Goal: Contribute content

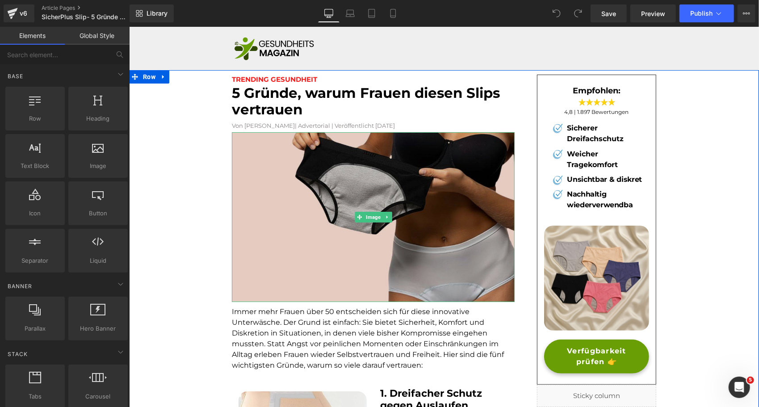
scroll to position [0, 0]
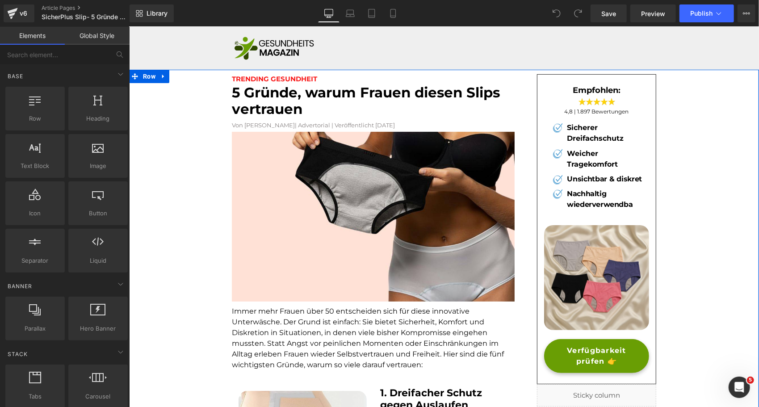
click at [283, 97] on font "5 Gründe, warum Frauen diesen Slips vertrauen" at bounding box center [365, 100] width 268 height 33
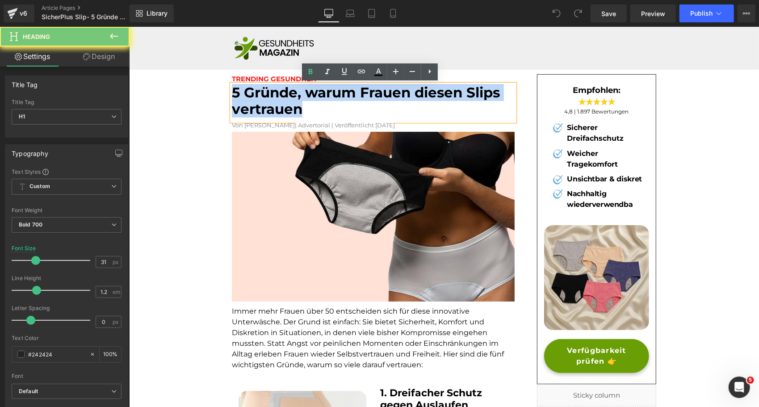
click at [283, 97] on font "5 Gründe, warum Frauen diesen Slips vertrauen" at bounding box center [365, 100] width 268 height 33
paste div
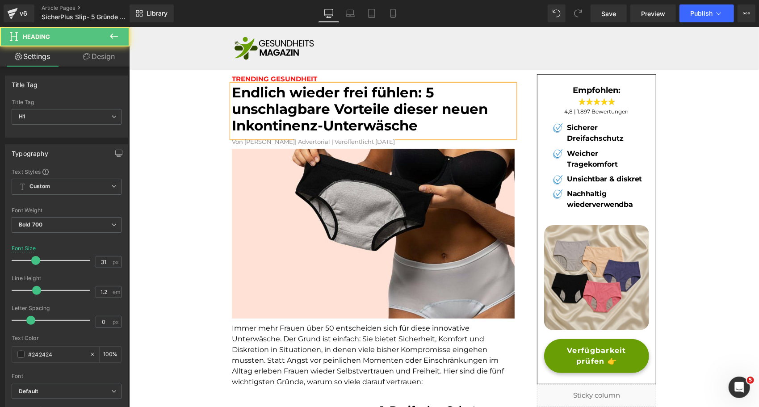
click at [346, 114] on font "Endlich wieder frei fühlen: 5 unschlagbare Vorteile dieser neuen Inkontinenz-Un…" at bounding box center [359, 109] width 256 height 50
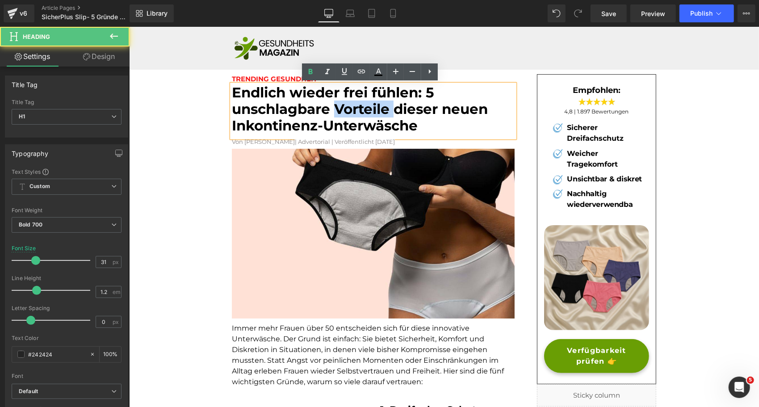
click at [346, 114] on font "Endlich wieder frei fühlen: 5 unschlagbare Vorteile dieser neuen Inkontinenz-Un…" at bounding box center [359, 109] width 256 height 50
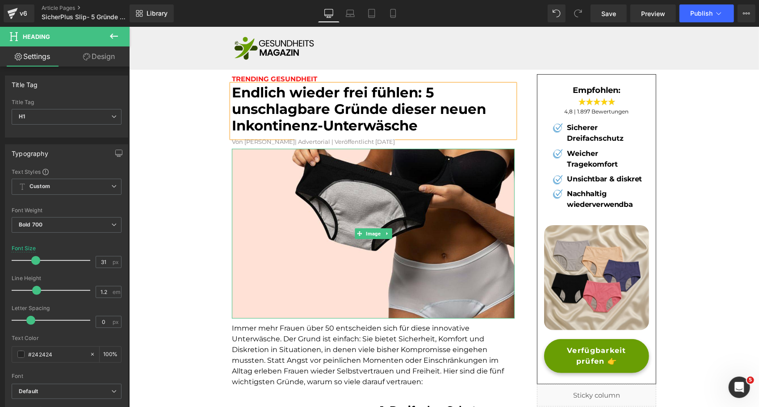
click at [300, 328] on font "Immer mehr Frauen über 50 entscheiden sich für diese innovative Unterwäsche. De…" at bounding box center [367, 354] width 272 height 62
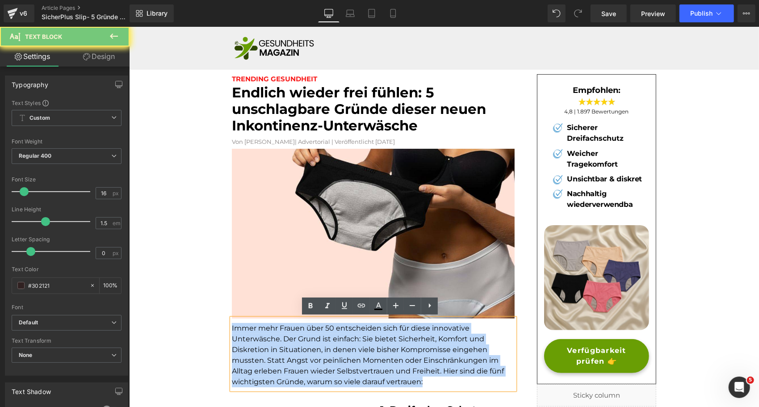
click at [300, 328] on font "Immer mehr Frauen über 50 entscheiden sich für diese innovative Unterwäsche. De…" at bounding box center [367, 354] width 272 height 62
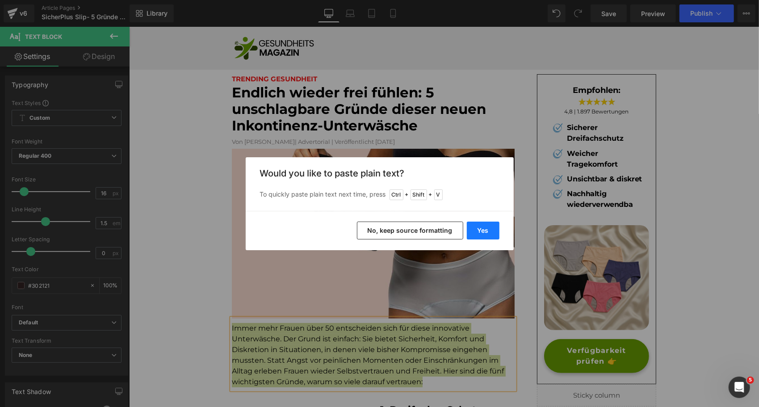
click at [480, 229] on button "Yes" at bounding box center [483, 230] width 33 height 18
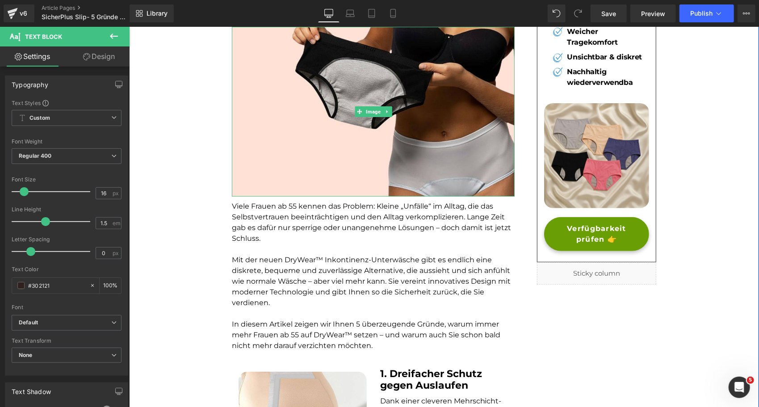
scroll to position [125, 0]
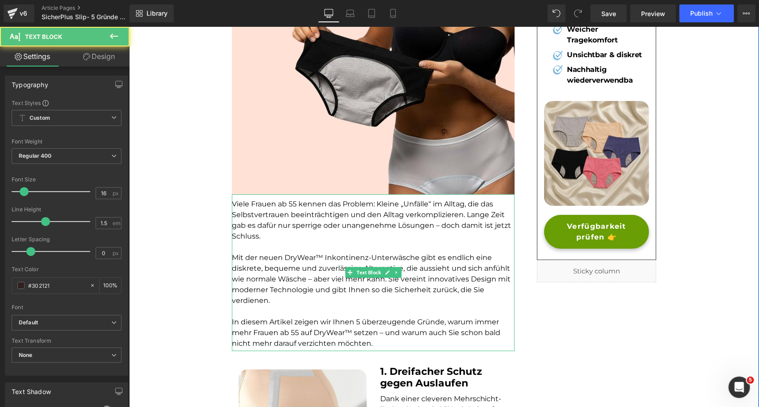
click at [301, 257] on font "Mit der neuen DryWear™ Inkontinenz-Unterwäsche gibt es endlich eine diskrete, b…" at bounding box center [370, 278] width 279 height 51
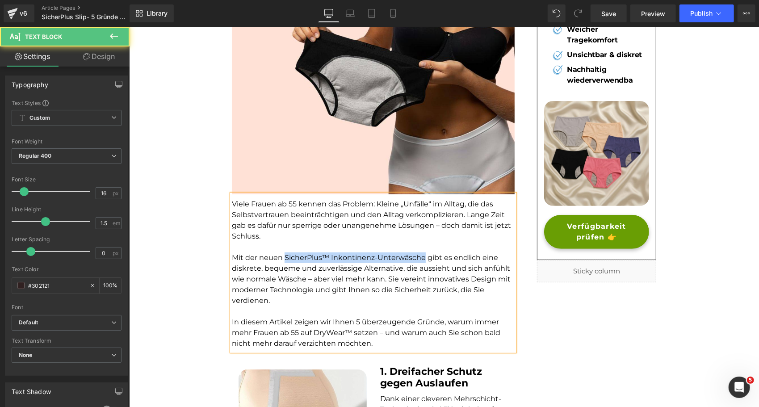
drag, startPoint x: 420, startPoint y: 255, endPoint x: 280, endPoint y: 255, distance: 139.3
click at [280, 255] on font "Mit der neuen SicherPlus™ Inkontinenz-Unterwäsche gibt es endlich eine diskrete…" at bounding box center [370, 278] width 279 height 51
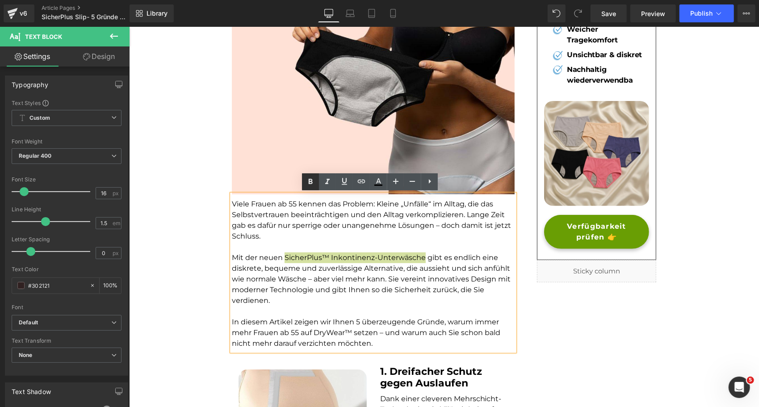
click at [313, 180] on icon at bounding box center [310, 181] width 11 height 11
click at [295, 202] on font "Viele Frauen ab 55 kennen das Problem: Kleine „Unfälle“ im Alltag, die das Selb…" at bounding box center [370, 219] width 279 height 41
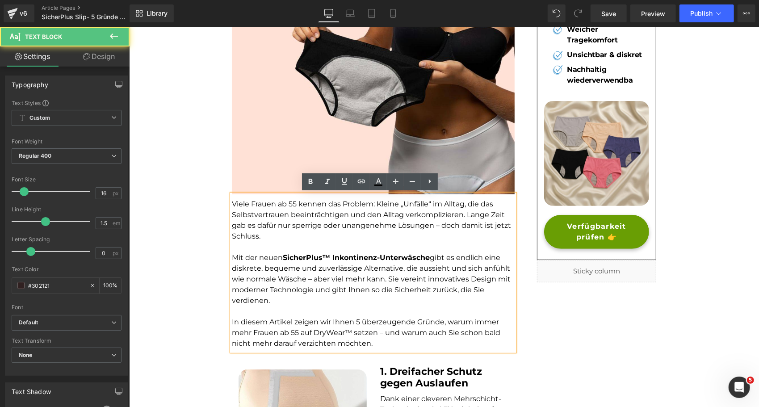
click at [292, 200] on font "Viele Frauen ab 55 kennen das Problem: Kleine „Unfälle“ im Alltag, die das Selb…" at bounding box center [370, 219] width 279 height 41
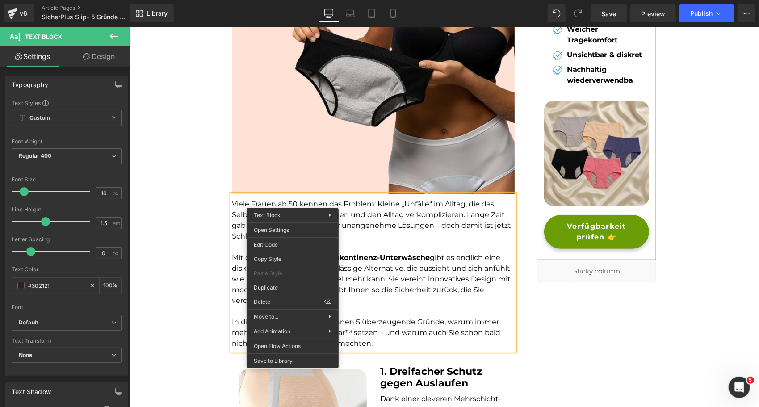
click at [289, 200] on font "Viele Frauen ab 50 kennen das Problem: Kleine „Unfälle“ im Alltag, die das Selb…" at bounding box center [370, 219] width 279 height 41
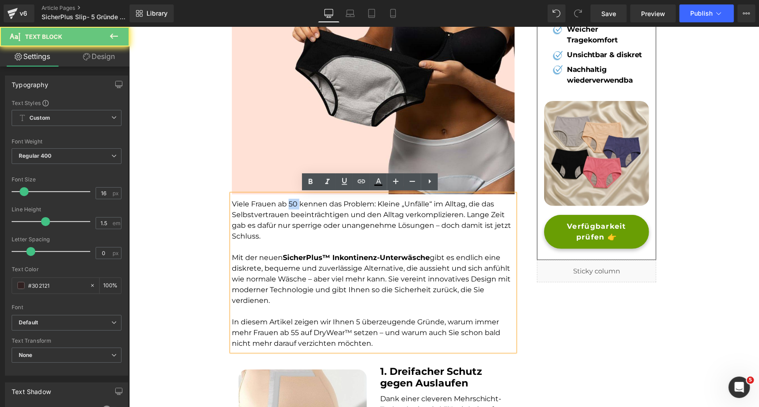
click at [289, 200] on font "Viele Frauen ab 50 kennen das Problem: Kleine „Unfälle“ im Alltag, die das Selb…" at bounding box center [370, 219] width 279 height 41
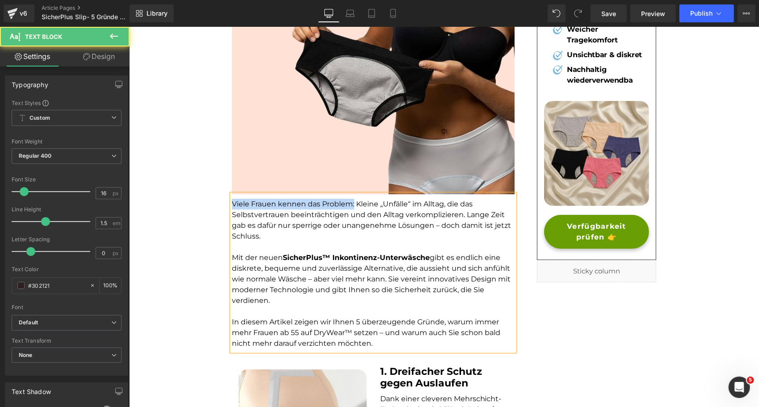
drag, startPoint x: 350, startPoint y: 201, endPoint x: 221, endPoint y: 200, distance: 129.1
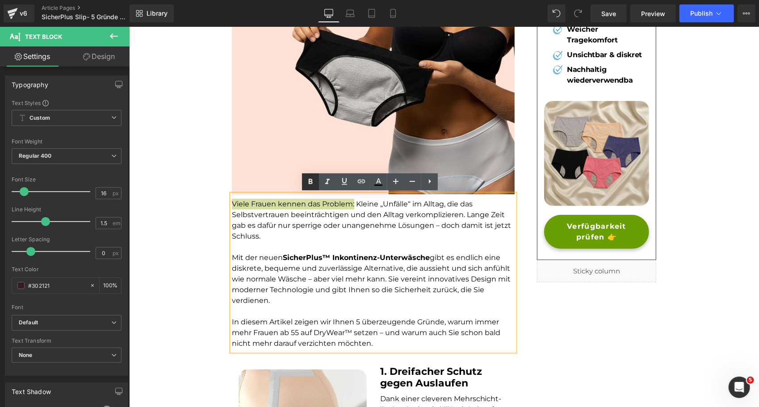
click at [314, 181] on icon at bounding box center [310, 181] width 11 height 11
click at [322, 295] on p "Mit der neuen SicherPlus™ Inkontinenz-Unterwäsche gibt es endlich eine diskrete…" at bounding box center [372, 279] width 283 height 54
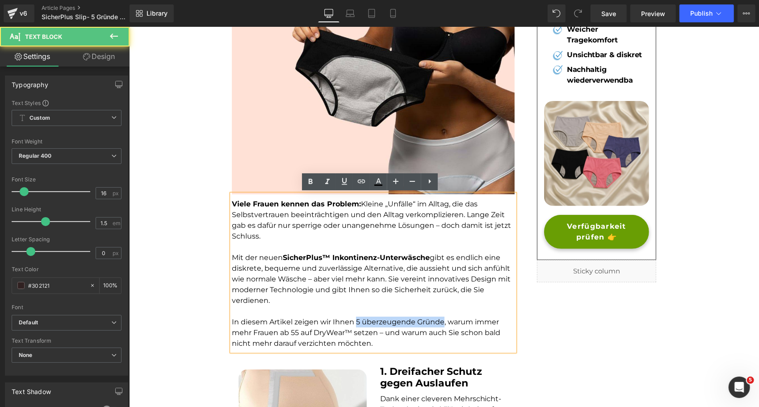
drag, startPoint x: 353, startPoint y: 318, endPoint x: 437, endPoint y: 322, distance: 84.5
click at [437, 322] on font "In diesem Artikel zeigen wir Ihnen 5 überzeugende Gründe, warum immer mehr Frau…" at bounding box center [365, 332] width 268 height 30
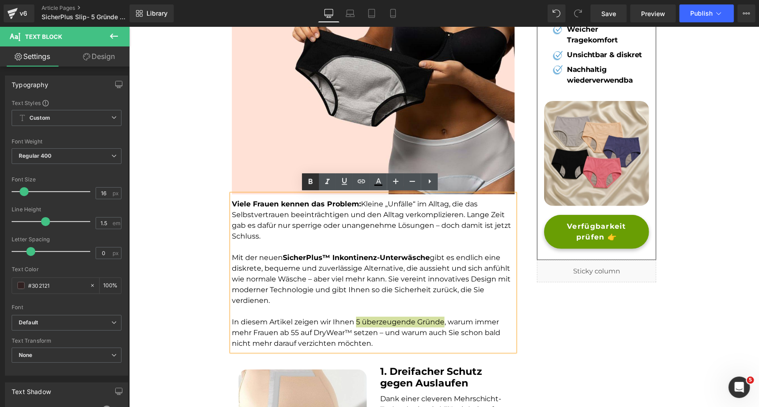
click at [310, 184] on icon at bounding box center [311, 181] width 4 height 5
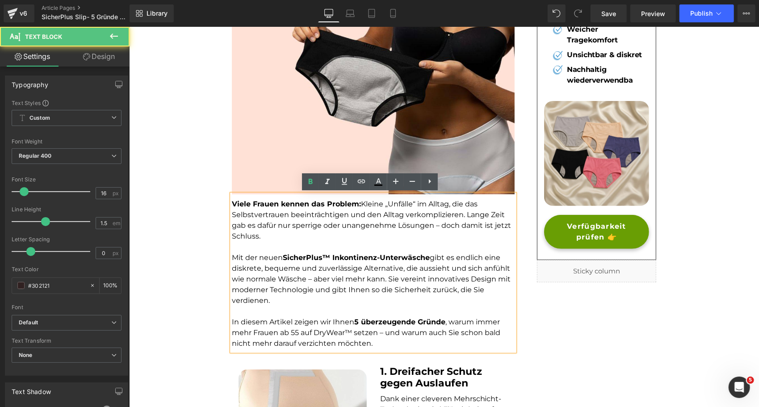
click at [326, 330] on font "In diesem Artikel zeigen wir Ihnen 5 überzeugende Gründe , warum immer mehr Fra…" at bounding box center [365, 332] width 268 height 30
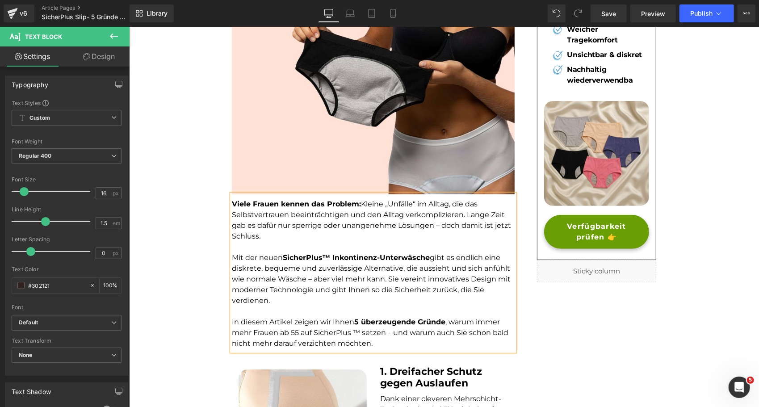
click at [288, 331] on font "In diesem Artikel zeigen wir Ihnen 5 überzeugende Gründe , warum immer mehr Fra…" at bounding box center [369, 332] width 276 height 30
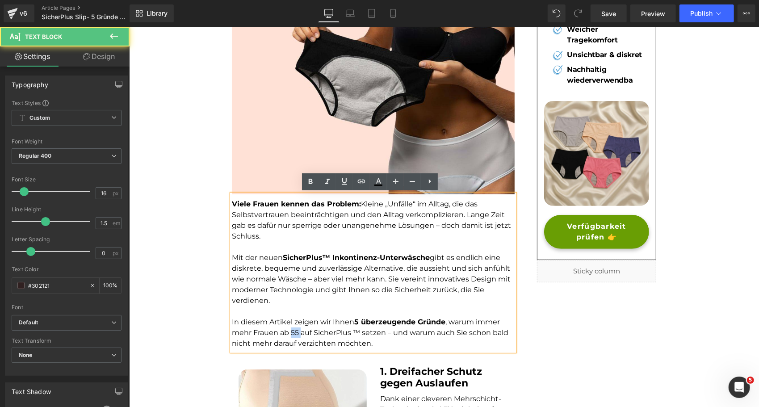
click at [288, 331] on font "In diesem Artikel zeigen wir Ihnen 5 überzeugende Gründe , warum immer mehr Fra…" at bounding box center [369, 332] width 276 height 30
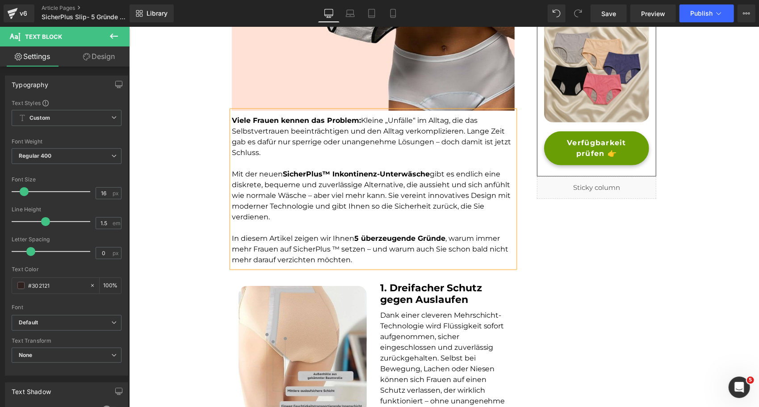
scroll to position [0, 0]
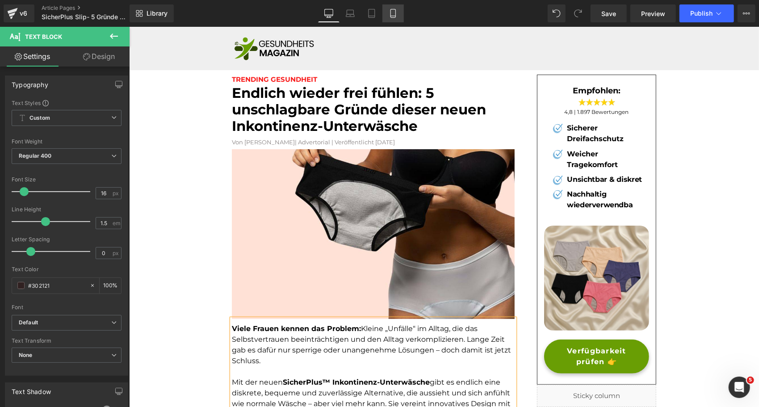
click at [391, 18] on link "Mobile" at bounding box center [392, 13] width 21 height 18
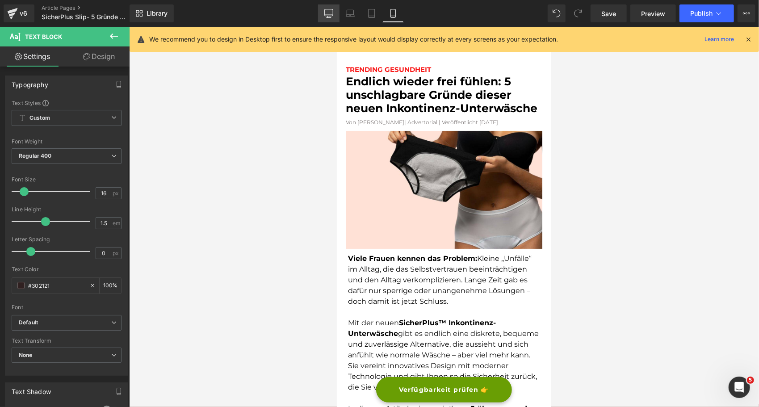
click at [330, 13] on icon at bounding box center [328, 13] width 9 height 9
type input "100"
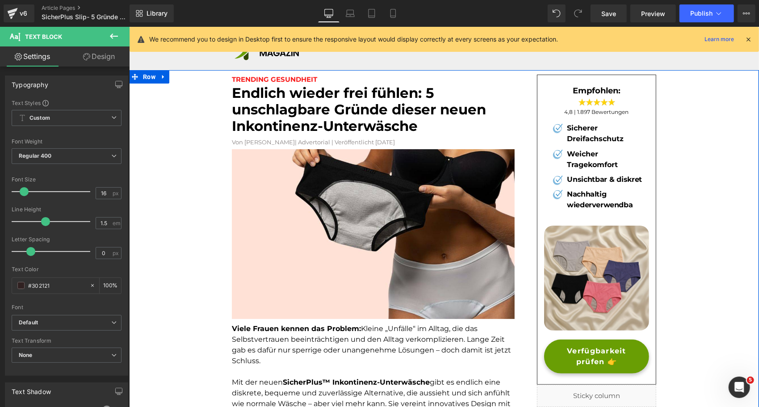
click at [282, 110] on font "Endlich wieder frei fühlen: 5 unschlagbare Gründe dieser neuen Inkontinenz-Unte…" at bounding box center [358, 109] width 254 height 50
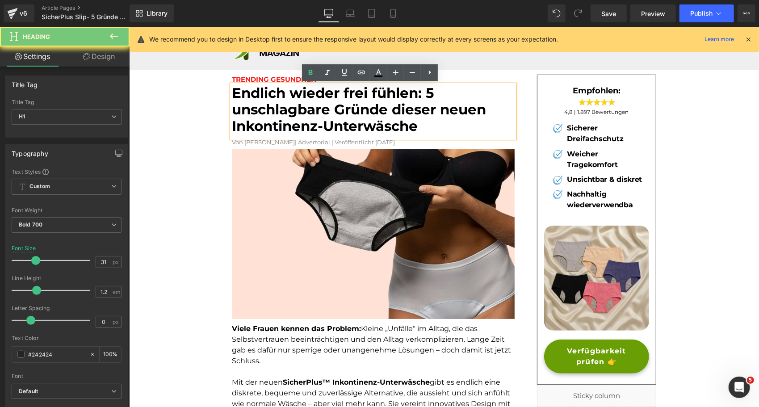
click at [282, 110] on font "Endlich wieder frei fühlen: 5 unschlagbare Gründe dieser neuen Inkontinenz-Unte…" at bounding box center [358, 109] width 254 height 50
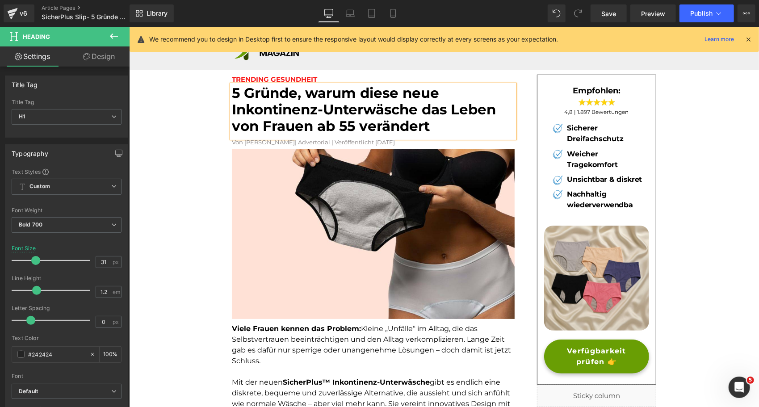
click at [343, 123] on font "5 Gründe, warum diese neue Inkontinenz-Unterwäsche das Leben von Frauen ab 55 v…" at bounding box center [363, 109] width 264 height 50
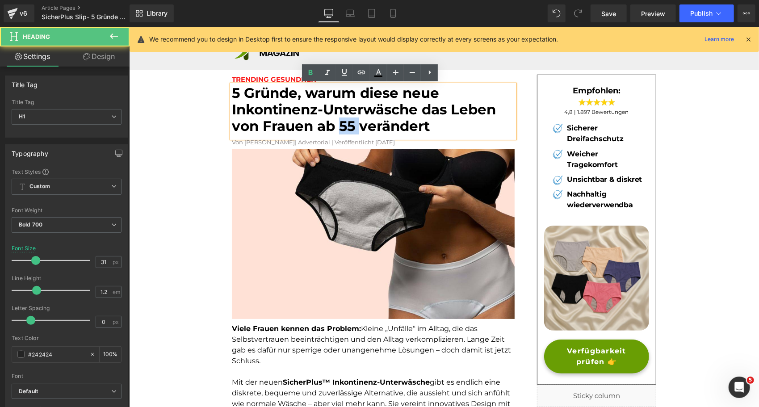
click at [343, 123] on font "5 Gründe, warum diese neue Inkontinenz-Unterwäsche das Leben von Frauen ab 55 v…" at bounding box center [363, 109] width 264 height 50
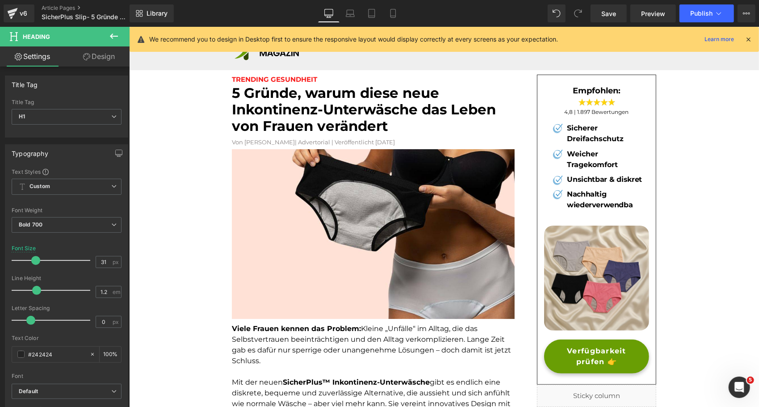
click at [116, 31] on icon at bounding box center [114, 36] width 11 height 11
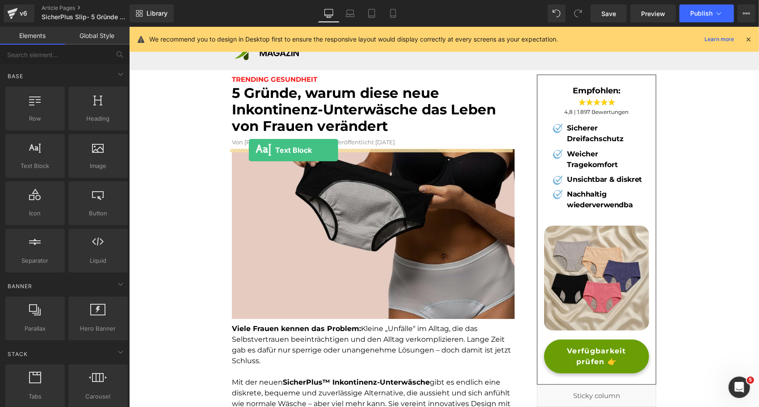
drag, startPoint x: 171, startPoint y: 187, endPoint x: 248, endPoint y: 150, distance: 85.3
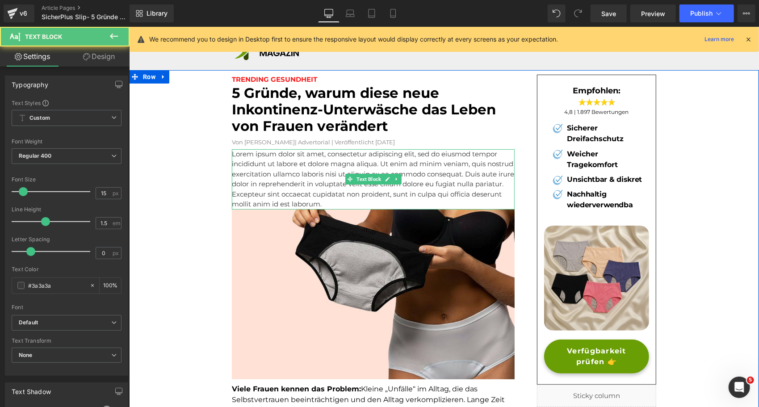
click at [289, 166] on p "Lorem ipsum dolor sit amet, consectetur adipiscing elit, sed do eiusmod tempor …" at bounding box center [372, 179] width 283 height 60
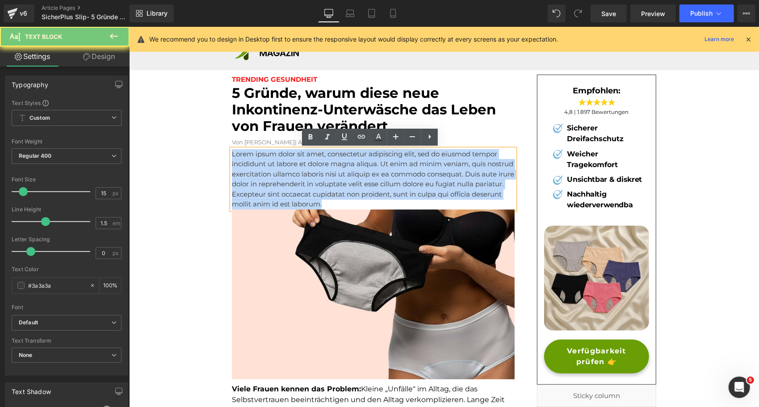
click at [289, 166] on p "Lorem ipsum dolor sit amet, consectetur adipiscing elit, sed do eiusmod tempor …" at bounding box center [372, 179] width 283 height 60
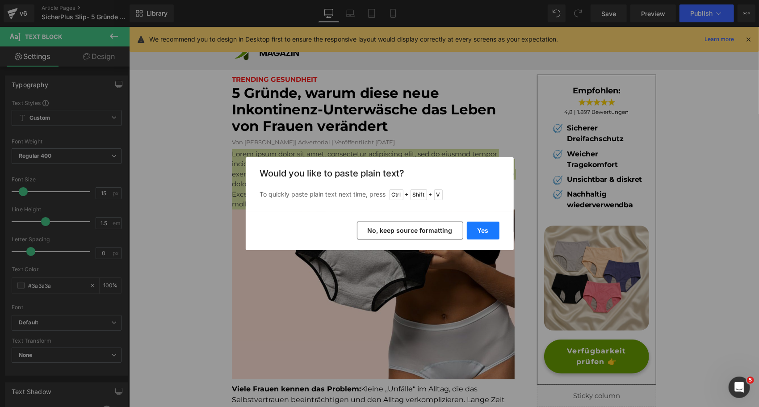
click at [474, 231] on button "Yes" at bounding box center [483, 230] width 33 height 18
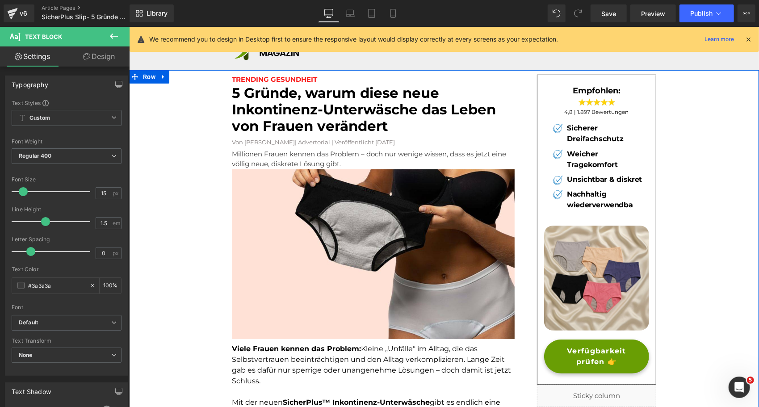
click at [280, 161] on p "Millionen Frauen kennen das Problem – doch nur wenige wissen, dass es jetzt ein…" at bounding box center [372, 159] width 283 height 20
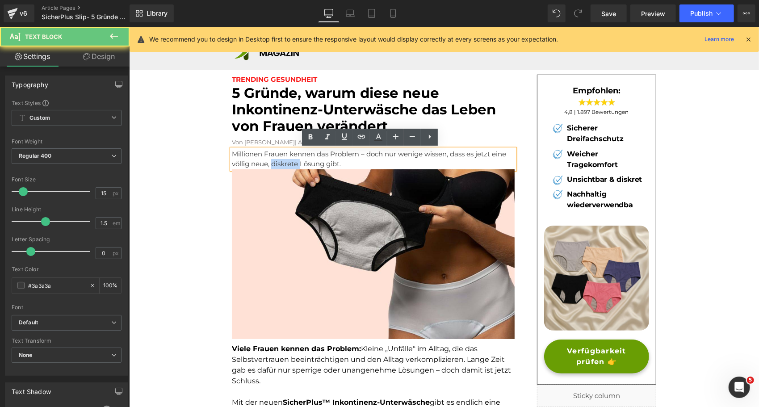
click at [280, 161] on p "Millionen Frauen kennen das Problem – doch nur wenige wissen, dass es jetzt ein…" at bounding box center [372, 159] width 283 height 20
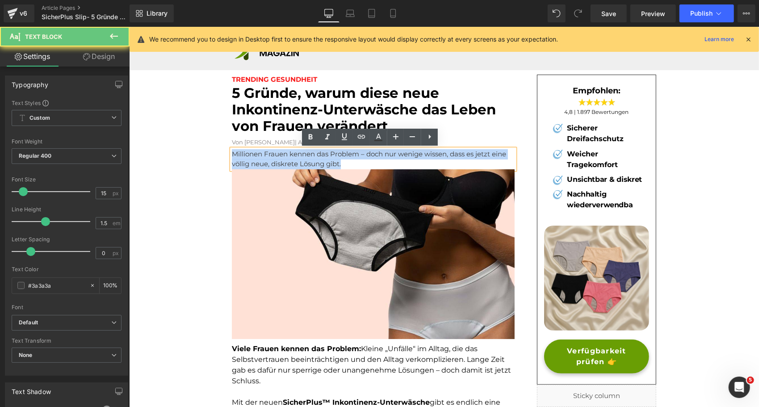
click at [280, 161] on p "Millionen Frauen kennen das Problem – doch nur wenige wissen, dass es jetzt ein…" at bounding box center [372, 159] width 283 height 20
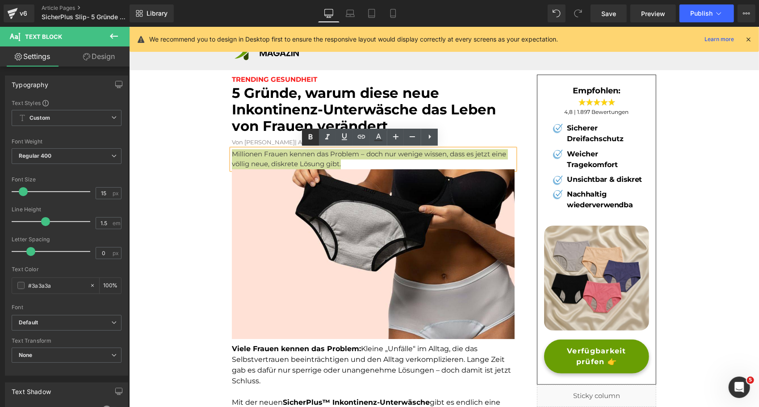
click at [309, 140] on icon at bounding box center [310, 137] width 11 height 11
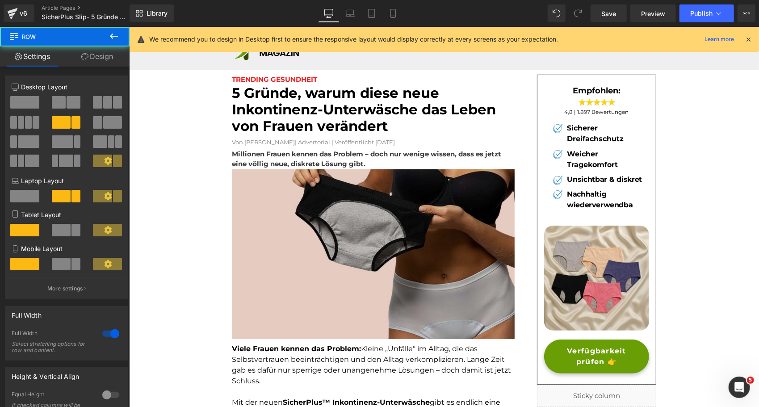
click at [267, 192] on img at bounding box center [372, 254] width 283 height 170
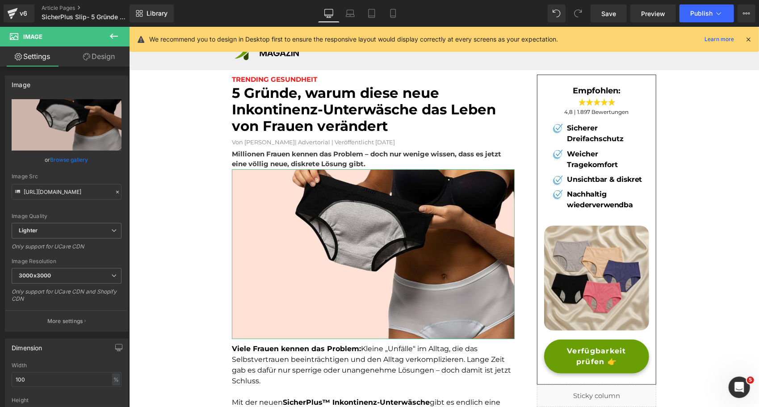
click at [109, 63] on link "Design" at bounding box center [99, 56] width 65 height 20
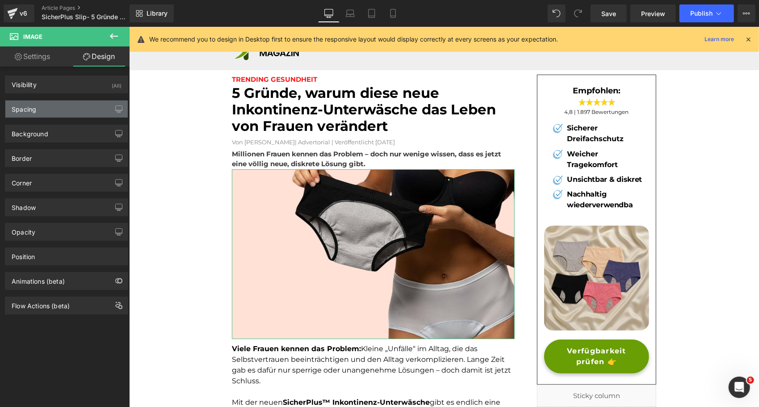
click at [60, 113] on div "Spacing" at bounding box center [66, 108] width 122 height 17
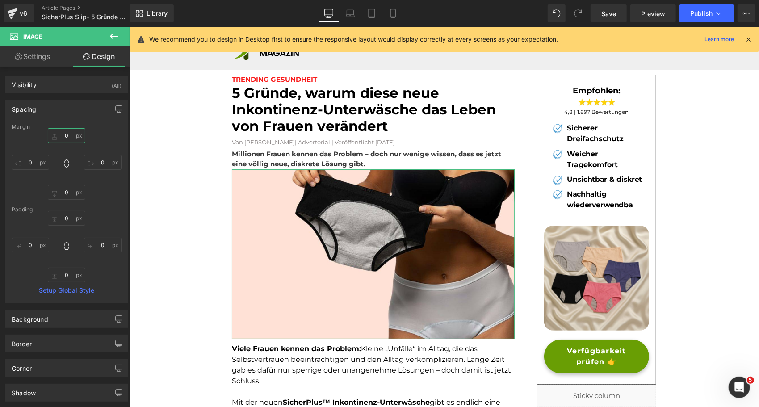
click at [69, 134] on input "0" at bounding box center [67, 135] width 38 height 15
type input "5"
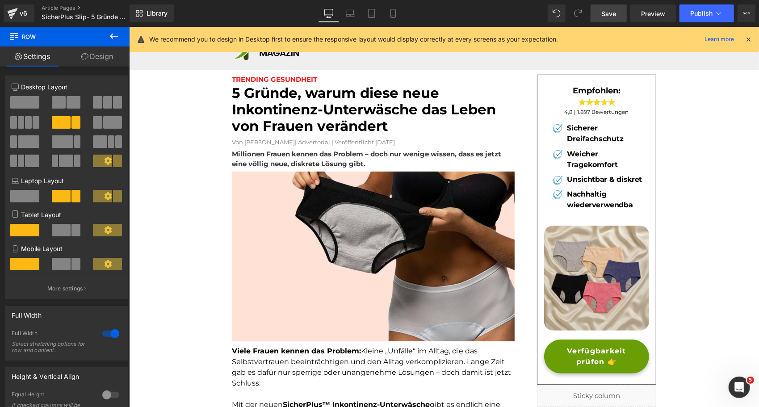
click at [612, 17] on span "Save" at bounding box center [608, 13] width 15 height 9
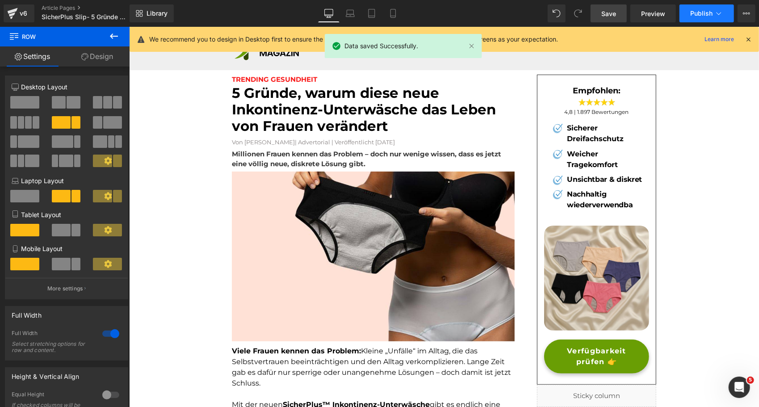
click at [696, 7] on button "Publish" at bounding box center [706, 13] width 54 height 18
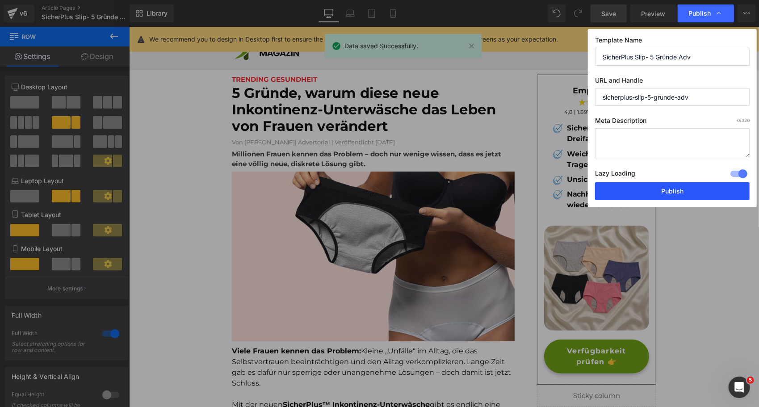
click at [651, 192] on button "Publish" at bounding box center [672, 191] width 155 height 18
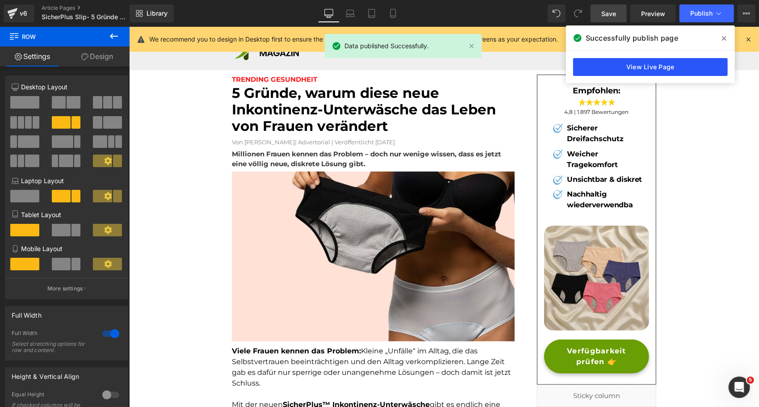
click at [651, 66] on link "View Live Page" at bounding box center [650, 67] width 155 height 18
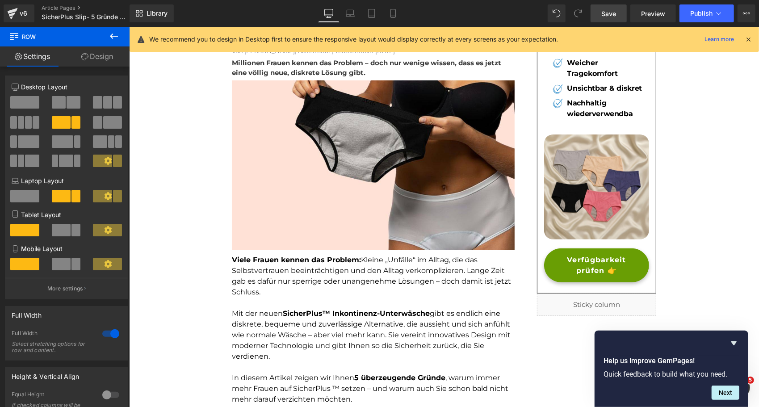
scroll to position [92, 0]
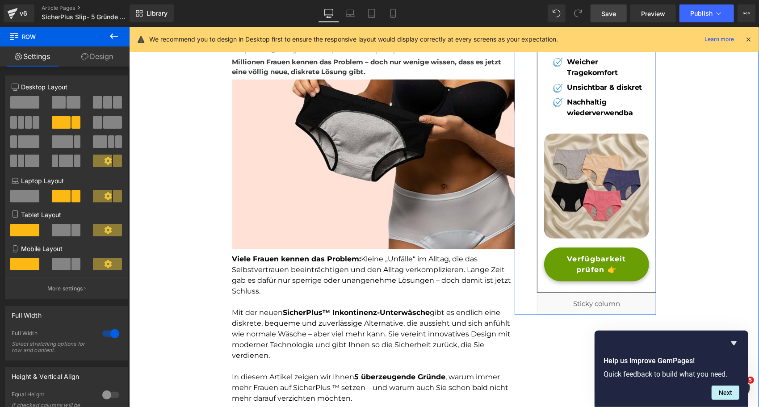
click at [557, 264] on span "Verfügbarkeit prüfen 👉" at bounding box center [596, 263] width 86 height 21
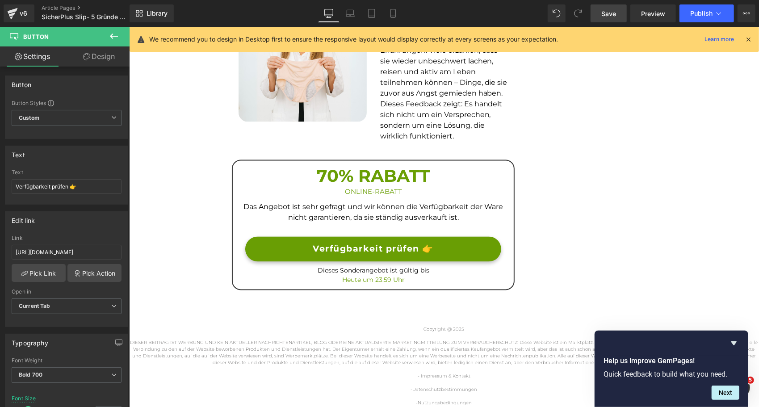
scroll to position [1148, 0]
click at [288, 238] on link "Verfügbarkeit prüfen 👉" at bounding box center [372, 248] width 255 height 25
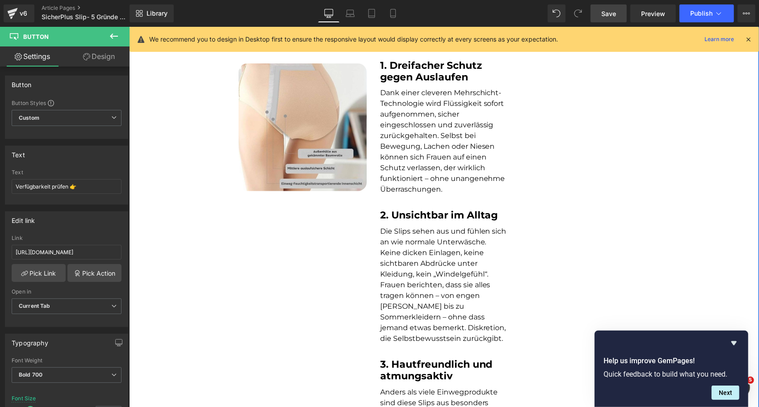
scroll to position [388, 0]
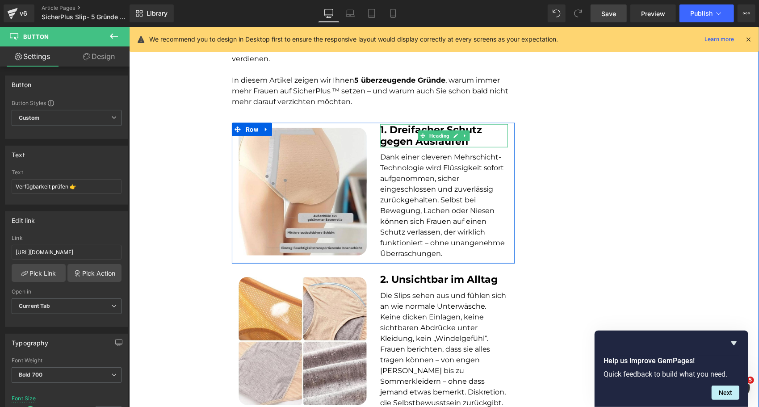
click at [454, 143] on b "1. Dreifacher Schutz gegen Auslaufen" at bounding box center [431, 135] width 102 height 24
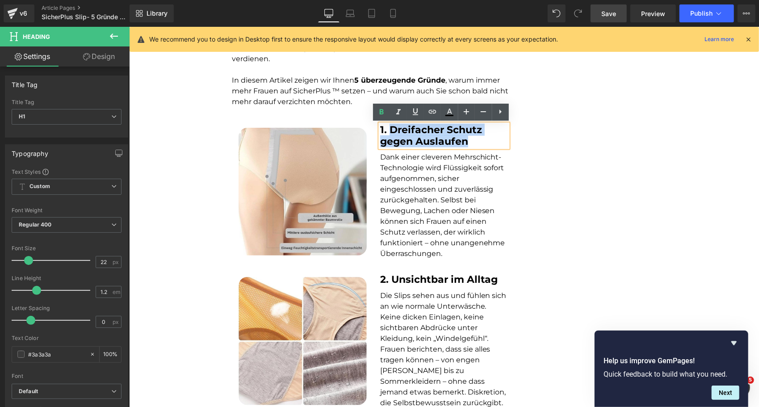
drag, startPoint x: 494, startPoint y: 143, endPoint x: 388, endPoint y: 130, distance: 107.1
click at [388, 130] on h1 "1. Dreifacher Schutz gegen Auslaufen" at bounding box center [444, 136] width 128 height 24
copy b "Dreifacher Schutz gegen Auslaufen"
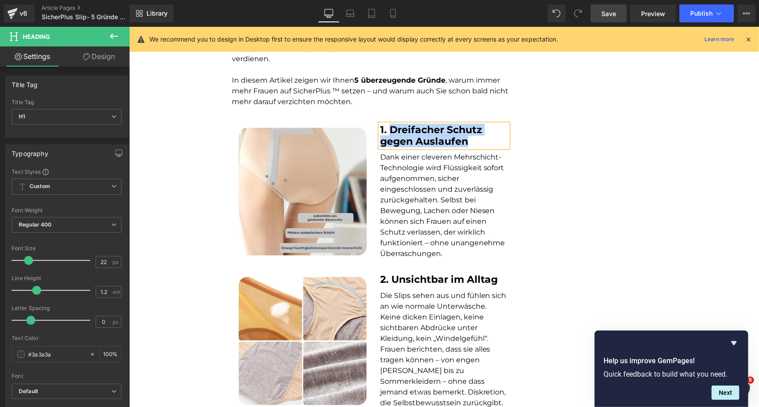
paste div
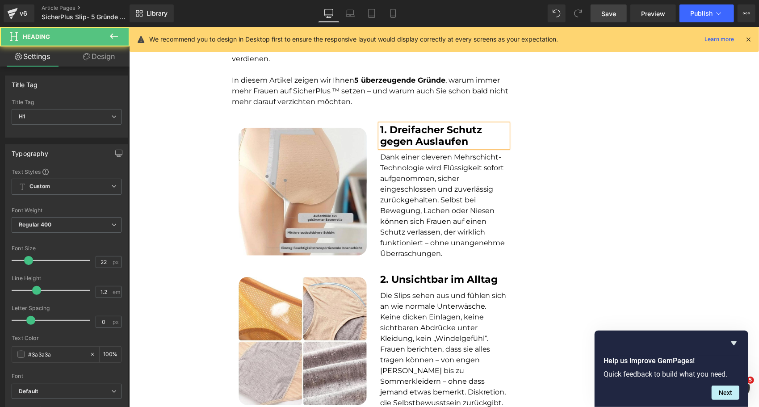
click at [388, 130] on b "1. Dreifacher Schutz gegen Auslaufen" at bounding box center [431, 135] width 102 height 24
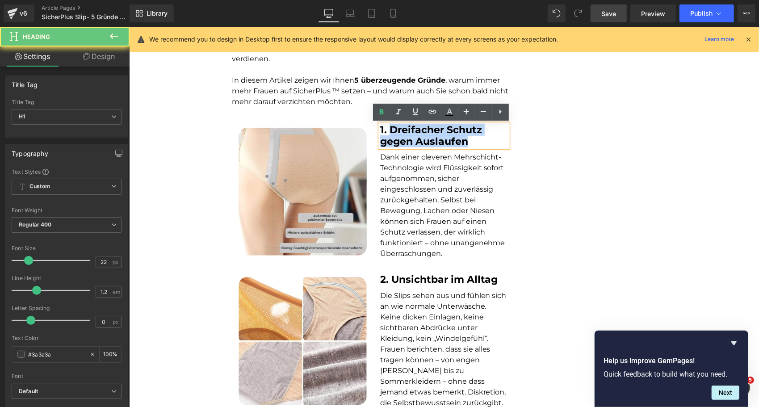
drag, startPoint x: 388, startPoint y: 130, endPoint x: 467, endPoint y: 142, distance: 80.3
click at [467, 142] on h1 "1. Dreifacher Schutz gegen Auslaufen" at bounding box center [444, 136] width 128 height 24
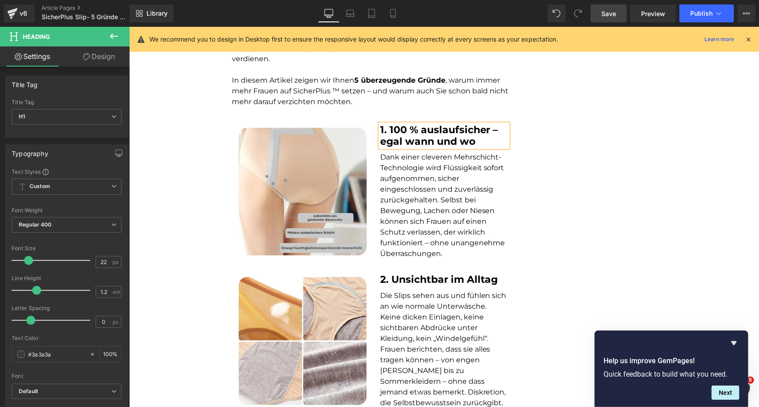
click at [411, 175] on font "Dank einer cleveren Mehrschicht-Technologie wird Flüssigkeit sofort aufgenommen…" at bounding box center [442, 204] width 125 height 105
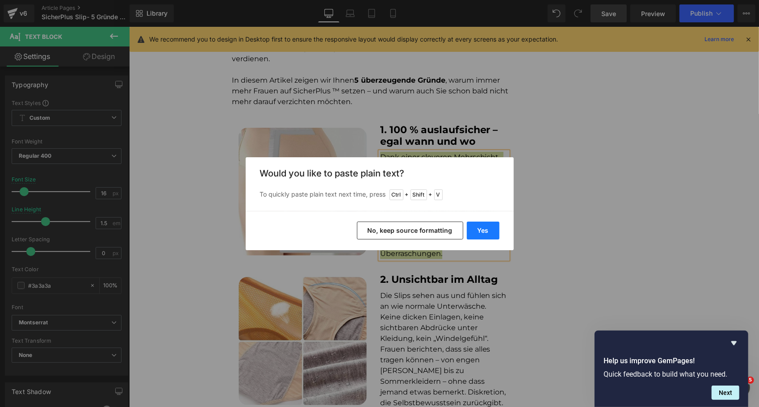
click at [490, 232] on button "Yes" at bounding box center [483, 230] width 33 height 18
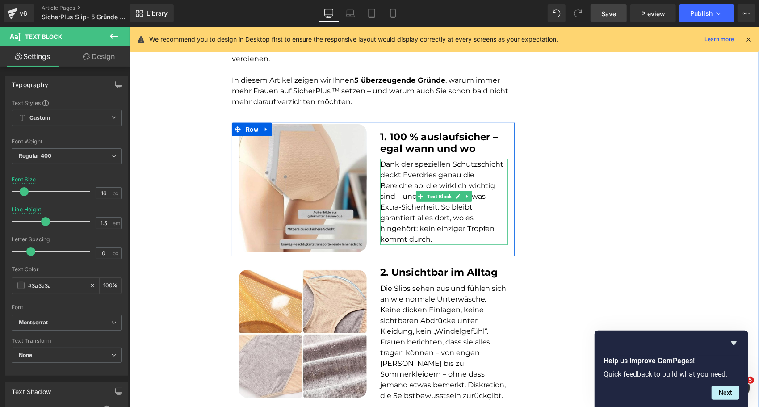
click at [414, 178] on font "Dank der speziellen Schutzschicht deckt Everdries genau die Bereiche ab, die wi…" at bounding box center [442, 201] width 124 height 84
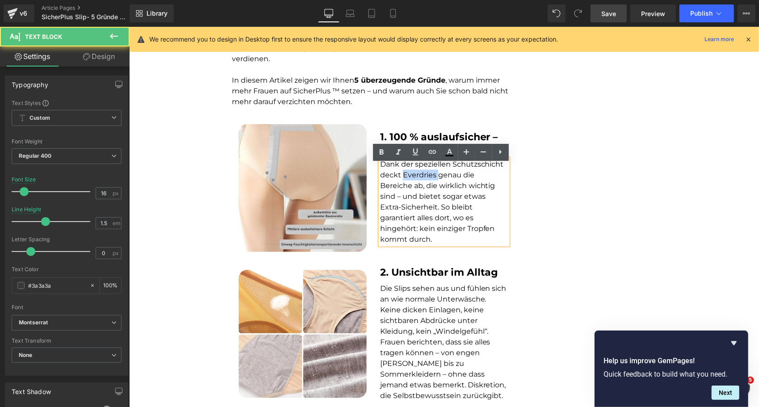
click at [414, 178] on font "Dank der speziellen Schutzschicht deckt Everdries genau die Bereiche ab, die wi…" at bounding box center [442, 201] width 124 height 84
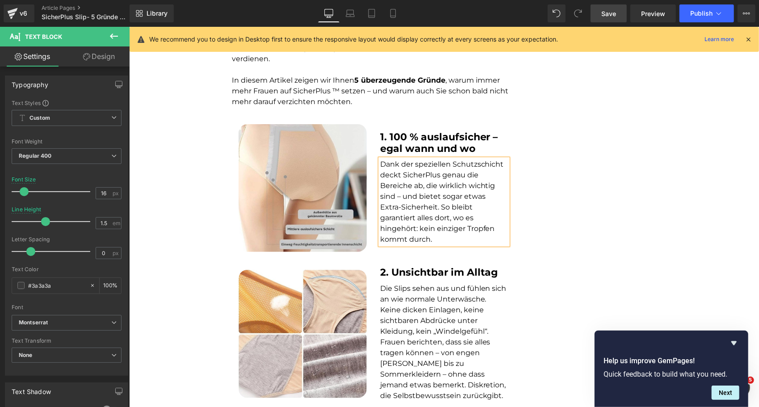
click at [530, 191] on div "TRENDING GESUNDHEIT Text Block 5 Gründe, warum diese neue Inkontinenz-Unterwäsc…" at bounding box center [444, 379] width 630 height 1397
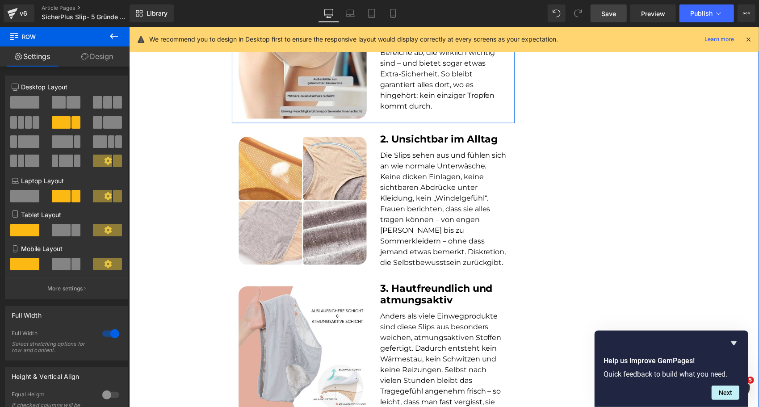
scroll to position [522, 0]
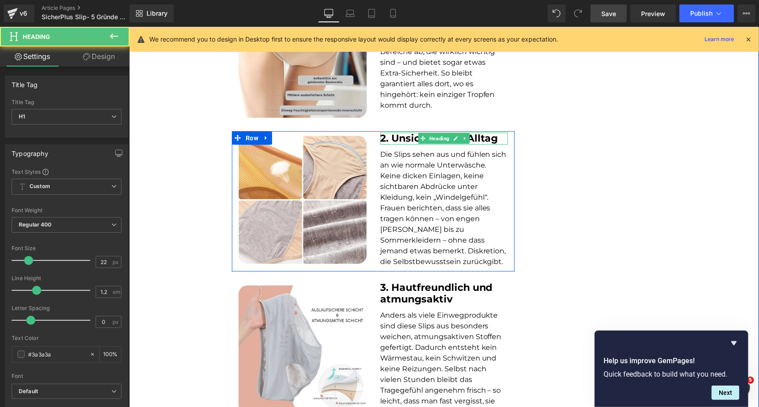
click at [388, 142] on b "2. Unsichtbar im Alltag" at bounding box center [439, 138] width 118 height 12
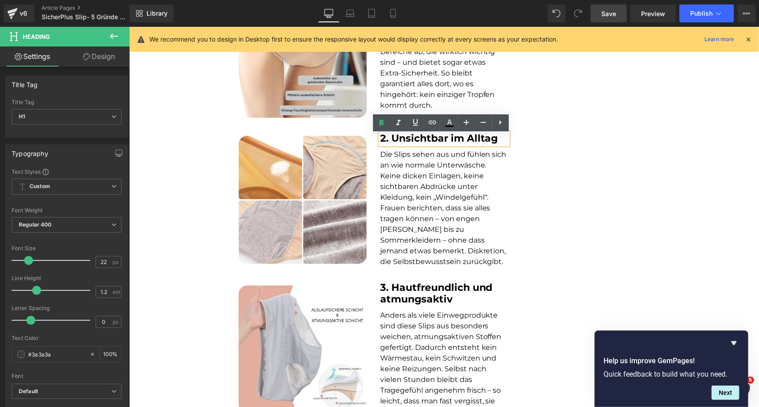
click at [388, 142] on b "2. Unsichtbar im Alltag" at bounding box center [439, 138] width 118 height 12
drag, startPoint x: 388, startPoint y: 142, endPoint x: 503, endPoint y: 142, distance: 115.2
click at [503, 142] on h1 "2. Unsichtbar im Alltag" at bounding box center [444, 138] width 128 height 12
paste div
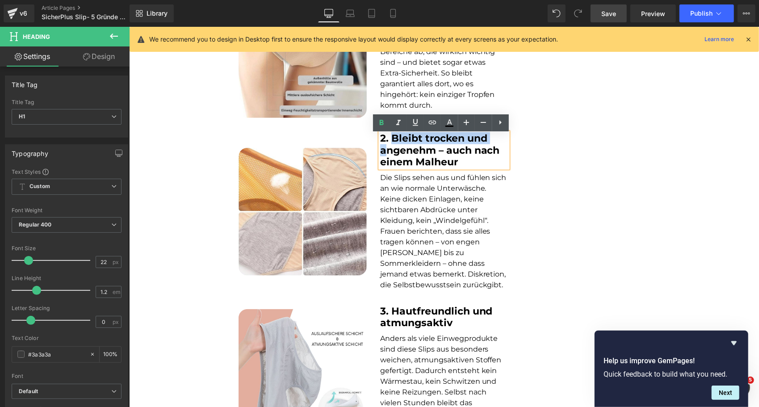
scroll to position [520, 0]
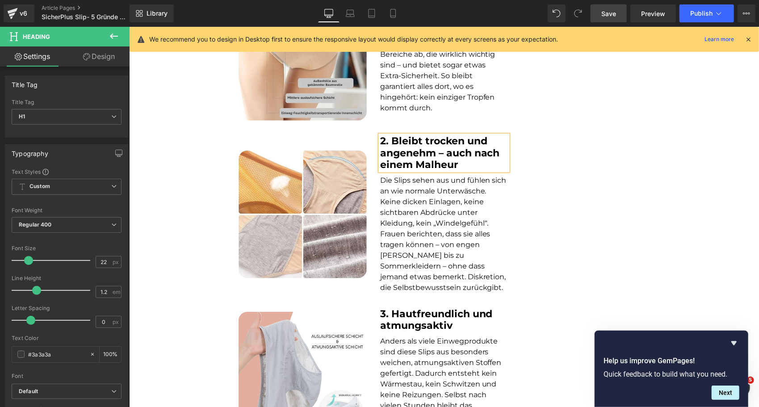
click at [388, 204] on font "Die Slips sehen aus und fühlen sich an wie normale Unterwäsche. Keine dicken Ei…" at bounding box center [443, 233] width 126 height 116
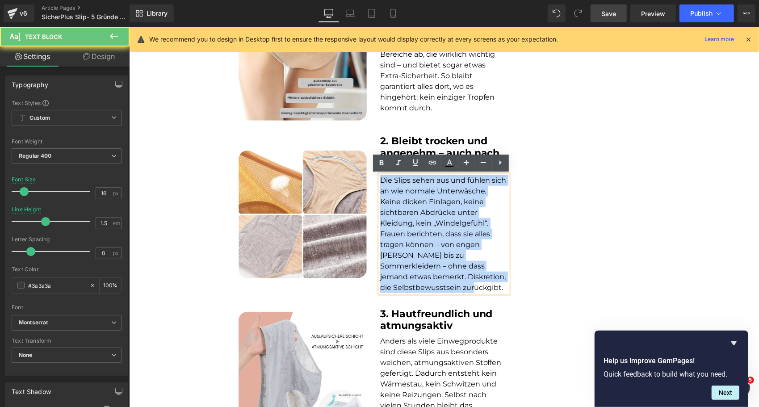
click at [388, 204] on font "Die Slips sehen aus und fühlen sich an wie normale Unterwäsche. Keine dicken Ei…" at bounding box center [443, 233] width 126 height 116
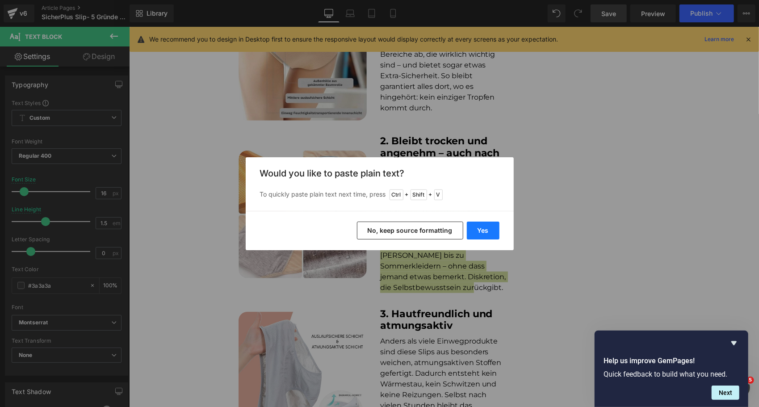
click at [484, 229] on button "Yes" at bounding box center [483, 230] width 33 height 18
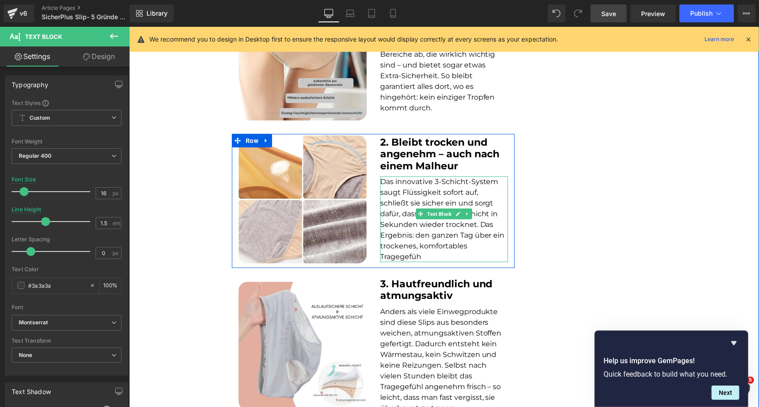
click at [483, 229] on font "Das innovative 3-Schicht-System saugt Flüssigkeit sofort auf, schließt sie sich…" at bounding box center [442, 219] width 125 height 84
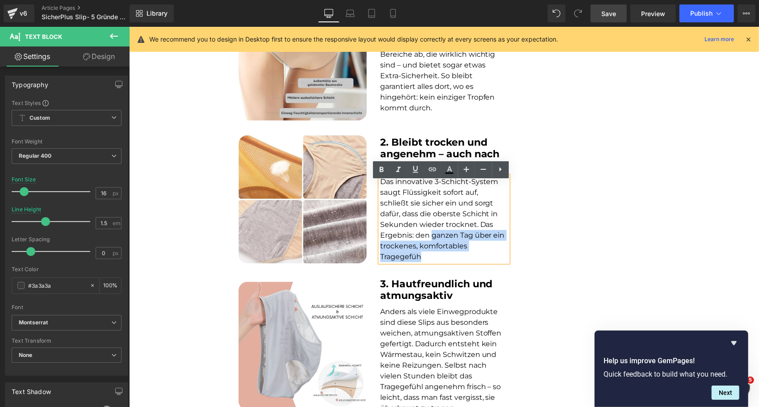
drag, startPoint x: 378, startPoint y: 240, endPoint x: 466, endPoint y: 251, distance: 88.1
click at [466, 251] on font "Das innovative 3-Schicht-System saugt Flüssigkeit sofort auf, schließt sie sich…" at bounding box center [442, 219] width 125 height 84
click at [381, 165] on icon at bounding box center [381, 169] width 11 height 11
click at [484, 247] on p "Das innovative 3-Schicht-System saugt Flüssigkeit sofort auf, schließt sie sich…" at bounding box center [444, 219] width 128 height 86
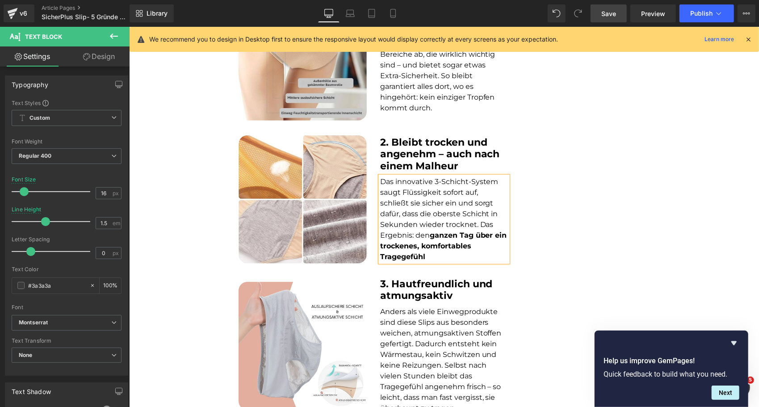
scroll to position [476, 0]
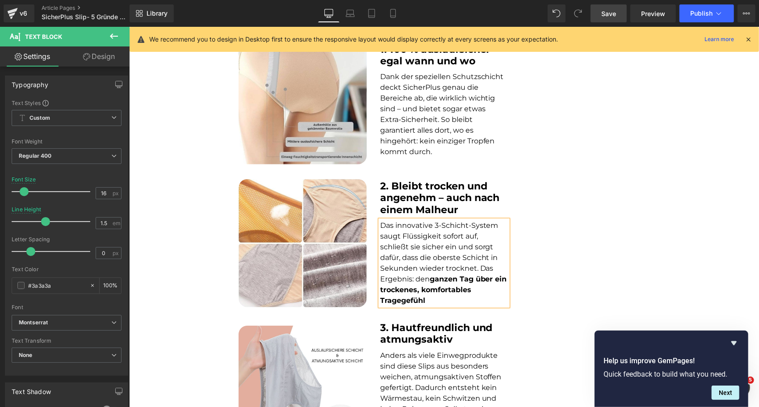
click at [534, 122] on div "TRENDING GESUNDHEIT Text Block 5 Gründe, warum diese neue Inkontinenz-Unterwäsc…" at bounding box center [444, 289] width 630 height 1391
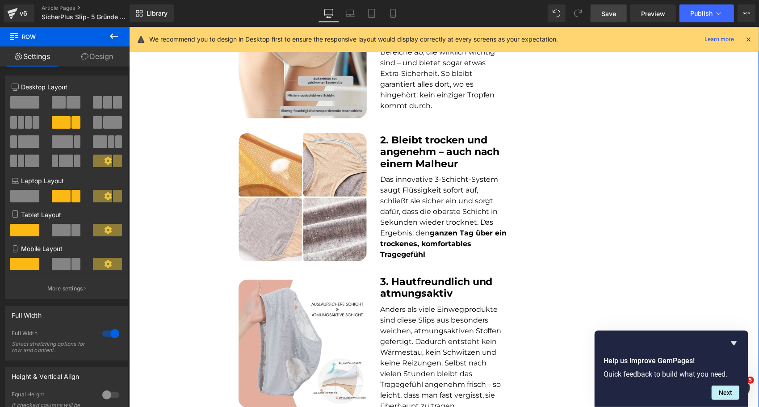
scroll to position [522, 0]
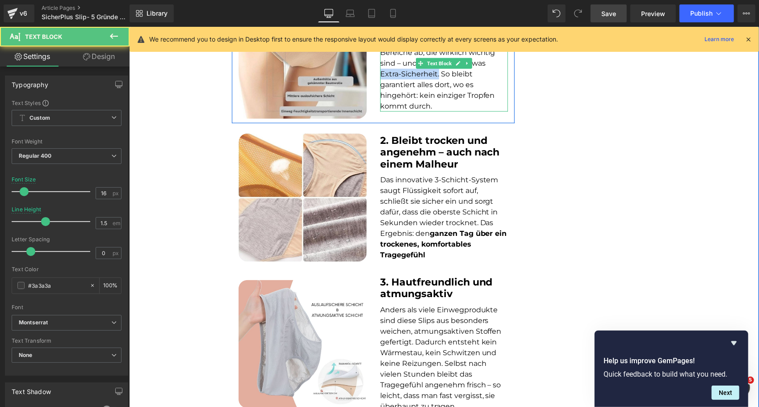
drag, startPoint x: 484, startPoint y: 72, endPoint x: 413, endPoint y: 77, distance: 70.8
click at [413, 77] on font "Dank der speziellen Schutzschicht deckt SicherPlus genau die Bereiche ab, die w…" at bounding box center [442, 68] width 124 height 84
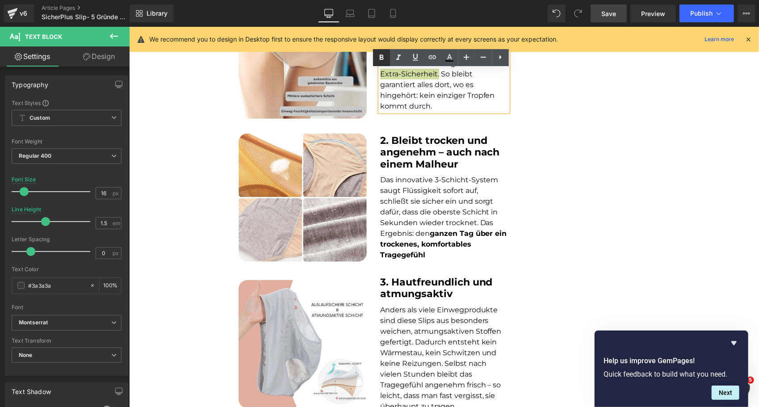
click at [383, 60] on icon at bounding box center [381, 57] width 11 height 11
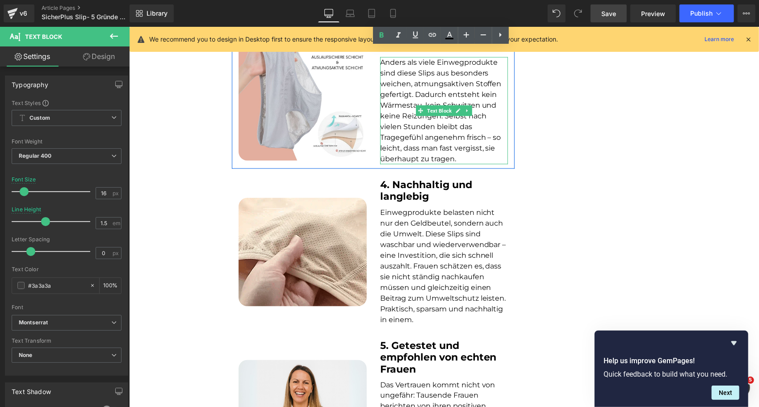
scroll to position [769, 0]
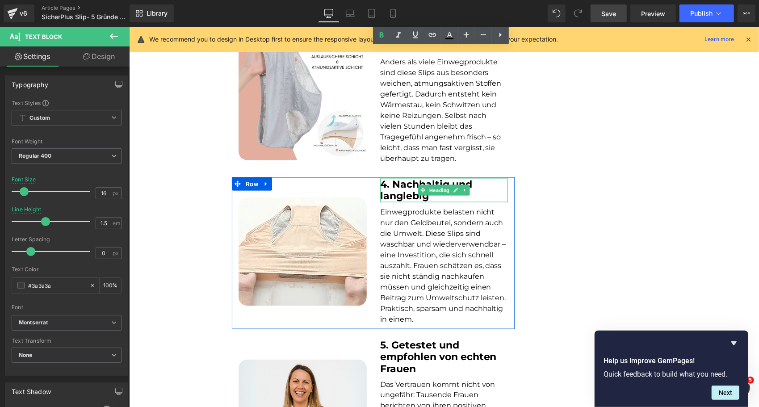
click at [407, 195] on b "4. Nachhaltig und langlebig" at bounding box center [426, 190] width 92 height 24
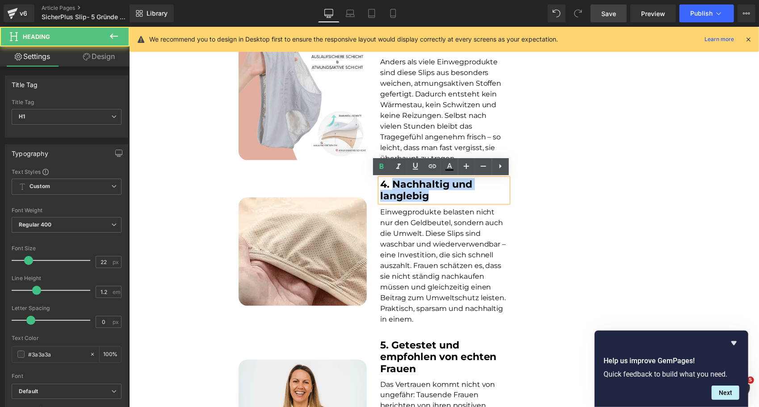
drag, startPoint x: 434, startPoint y: 196, endPoint x: 392, endPoint y: 184, distance: 43.6
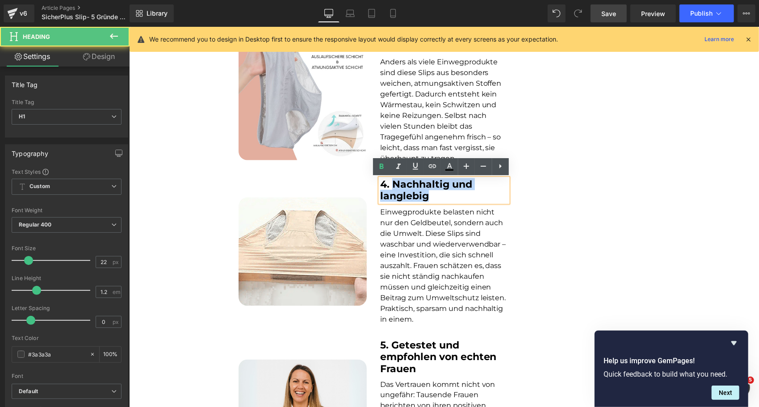
click at [392, 184] on h1 "4. Nachhaltig und langlebig" at bounding box center [444, 190] width 128 height 24
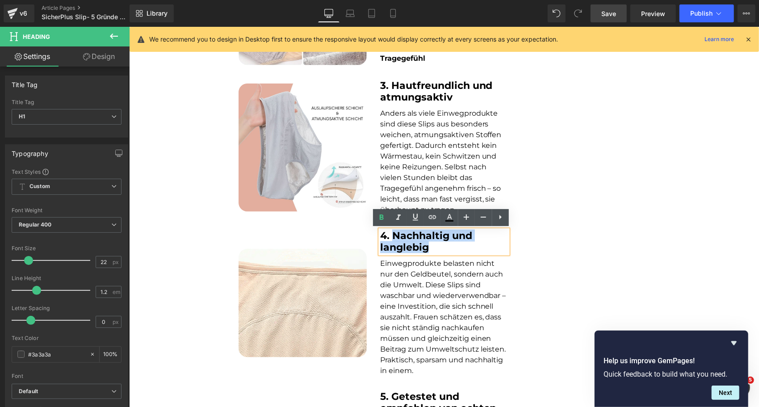
paste div
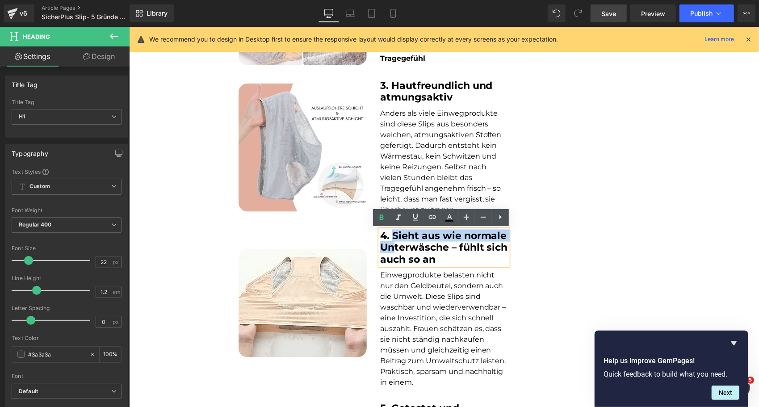
scroll to position [718, 0]
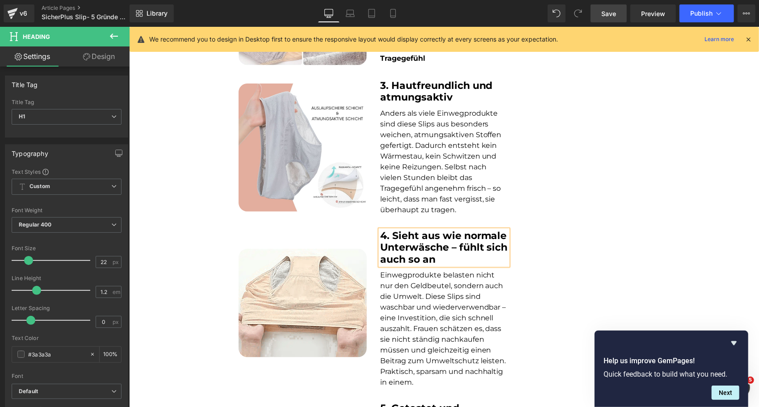
click at [409, 290] on p "Einwegprodukte belasten nicht nur den Geldbeutel, sondern auch die Umwelt. Dies…" at bounding box center [444, 328] width 128 height 118
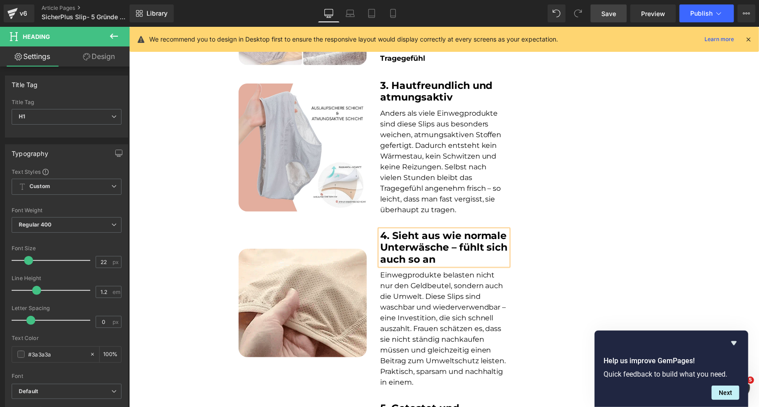
click at [409, 290] on p "Einwegprodukte belasten nicht nur den Geldbeutel, sondern auch die Umwelt. Dies…" at bounding box center [444, 328] width 128 height 118
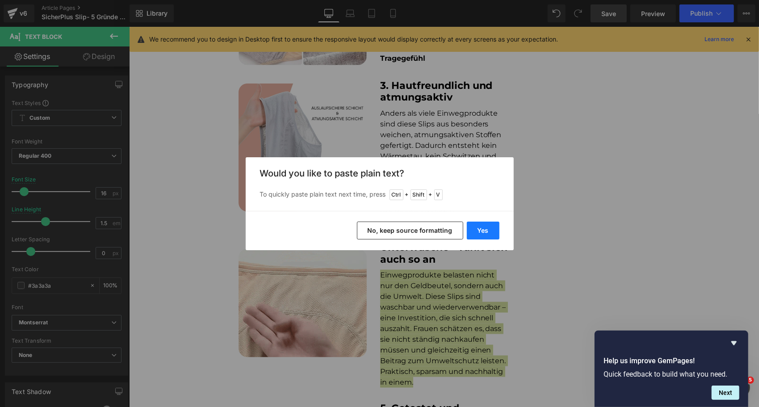
click at [480, 225] on button "Yes" at bounding box center [483, 230] width 33 height 18
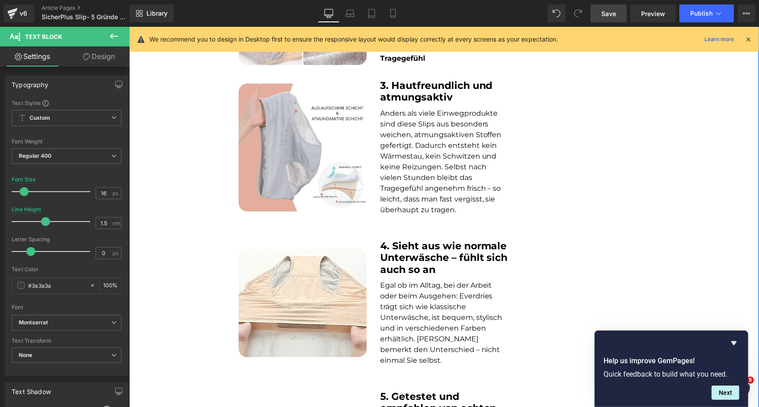
click at [537, 284] on div "TRENDING GESUNDHEIT Text Block 5 Gründe, warum diese neue Inkontinenz-Unterwäsc…" at bounding box center [444, 47] width 630 height 1391
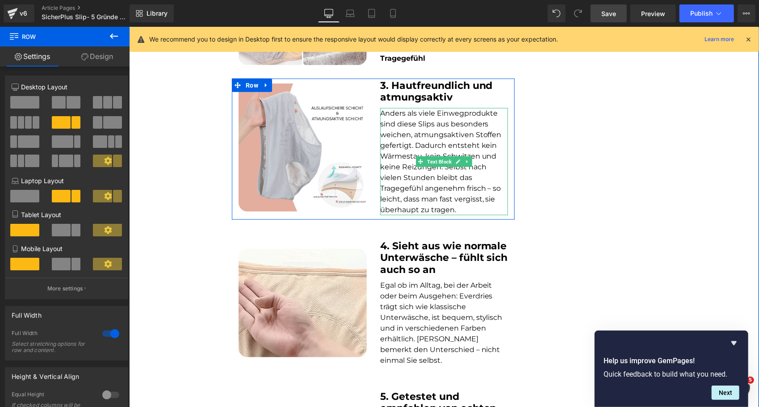
scroll to position [655, 0]
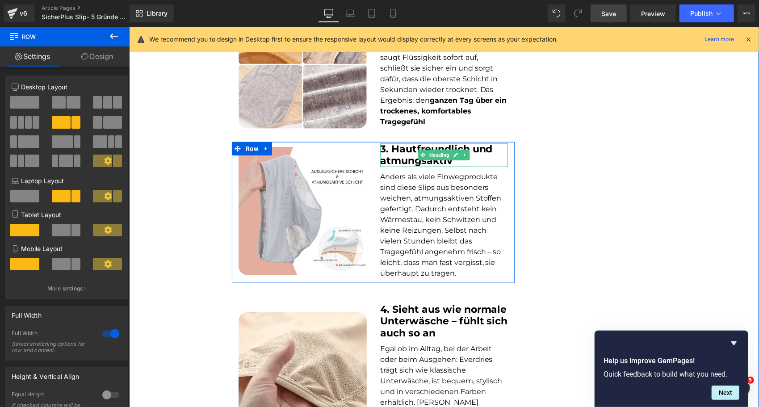
click at [463, 161] on h1 "3. Hautfreundlich und atmungsaktiv" at bounding box center [444, 155] width 128 height 24
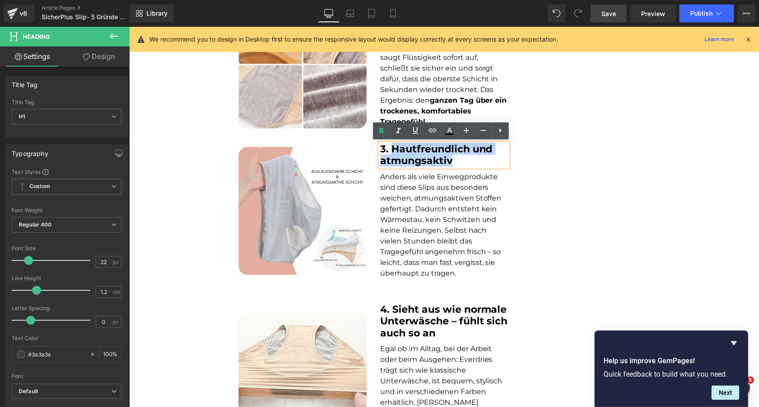
drag, startPoint x: 466, startPoint y: 160, endPoint x: 390, endPoint y: 146, distance: 77.2
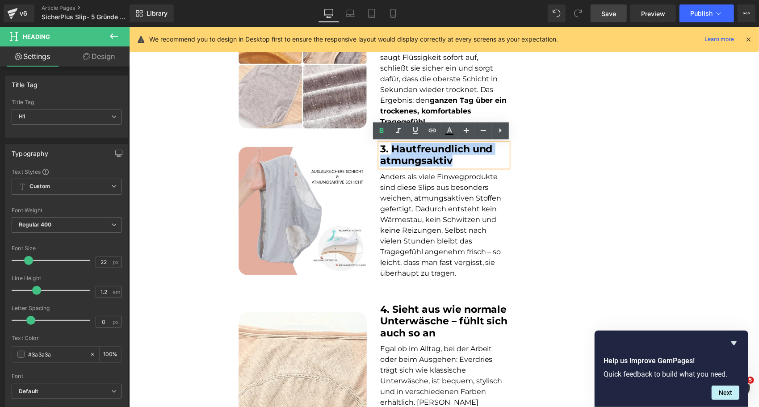
click at [390, 146] on h1 "3. Hautfreundlich und atmungsaktiv" at bounding box center [444, 155] width 128 height 24
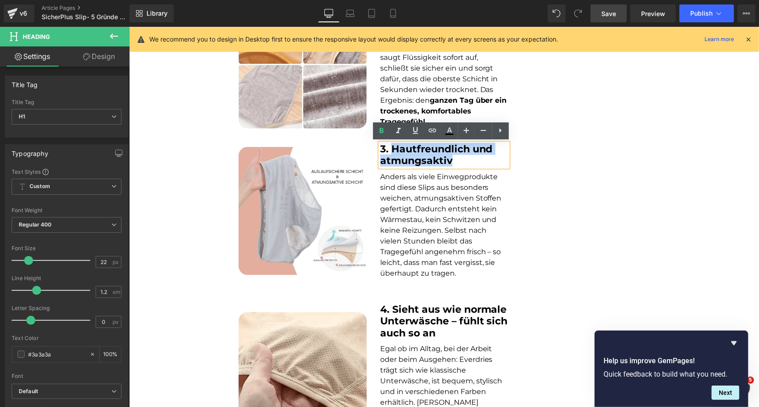
paste div
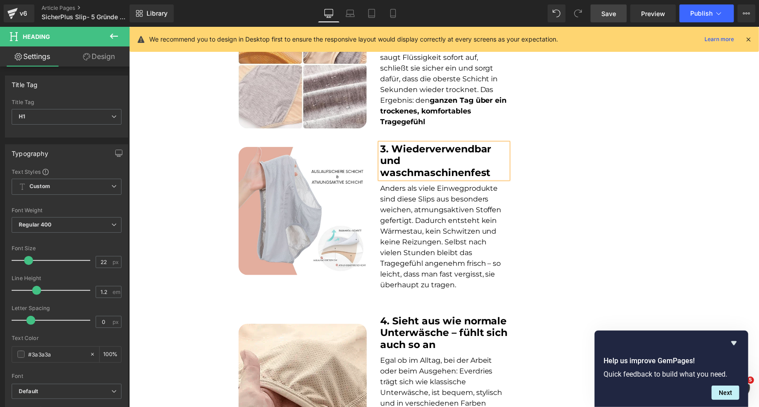
click at [574, 211] on div "TRENDING GESUNDHEIT Text Block 5 Gründe, warum diese neue Inkontinenz-Unterwäsc…" at bounding box center [444, 116] width 630 height 1403
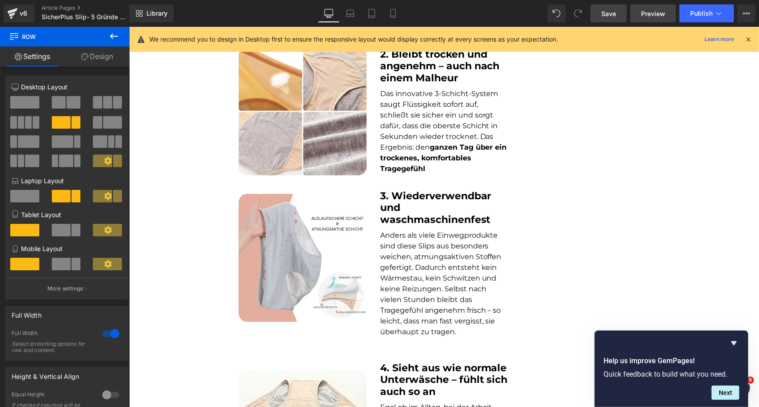
scroll to position [393, 0]
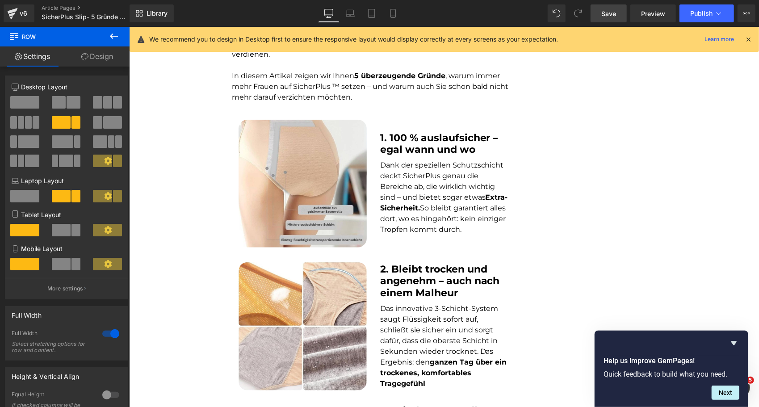
click at [615, 12] on span "Save" at bounding box center [608, 13] width 15 height 9
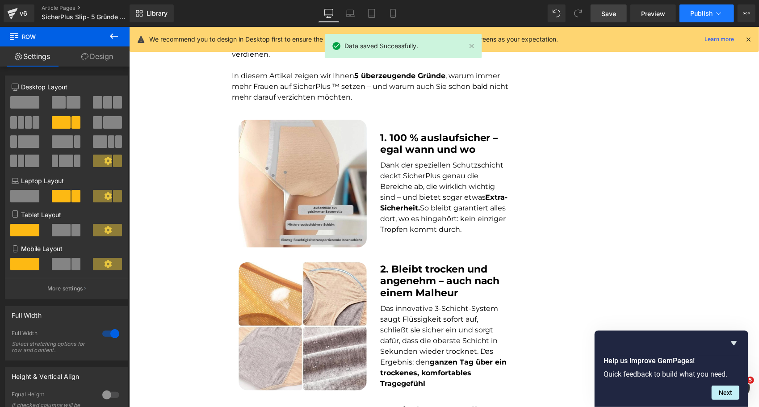
click at [693, 12] on span "Publish" at bounding box center [701, 13] width 22 height 7
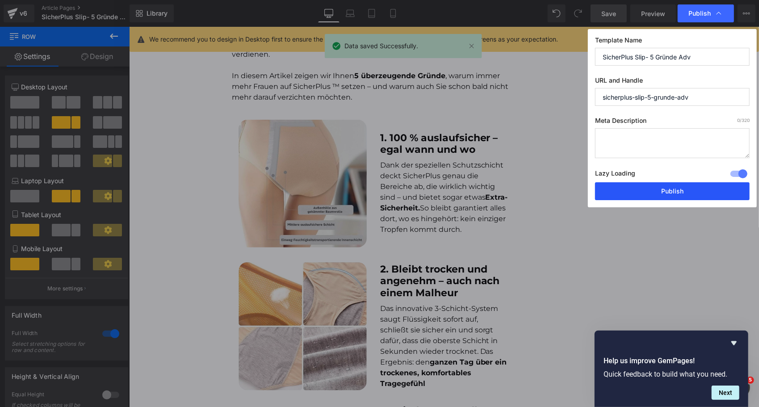
click at [633, 186] on button "Publish" at bounding box center [672, 191] width 155 height 18
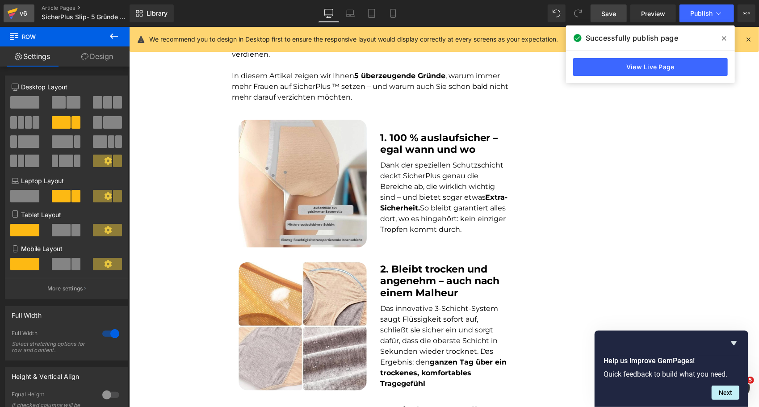
click at [25, 10] on div "v6" at bounding box center [23, 14] width 11 height 12
